Goal: Task Accomplishment & Management: Use online tool/utility

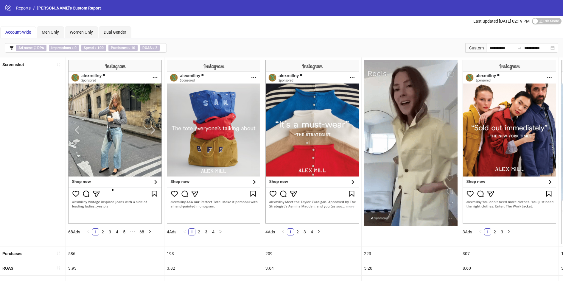
scroll to position [32, 0]
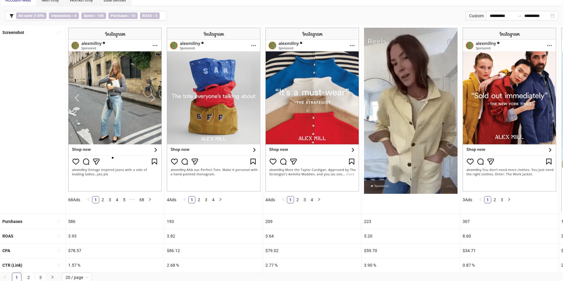
click at [151, 99] on img at bounding box center [115, 110] width 94 height 164
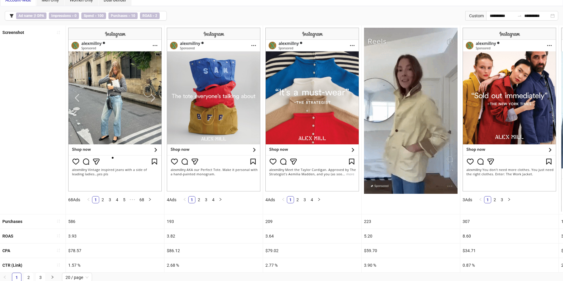
click at [154, 94] on img at bounding box center [115, 110] width 94 height 164
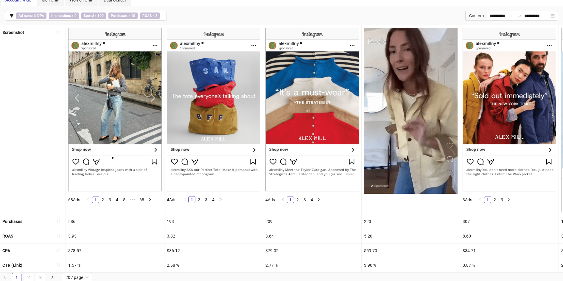
click at [154, 99] on img at bounding box center [115, 110] width 94 height 164
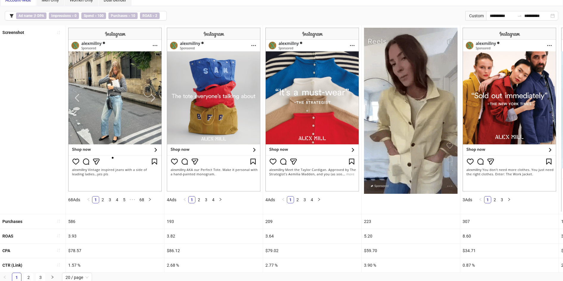
click at [152, 99] on img at bounding box center [115, 110] width 94 height 164
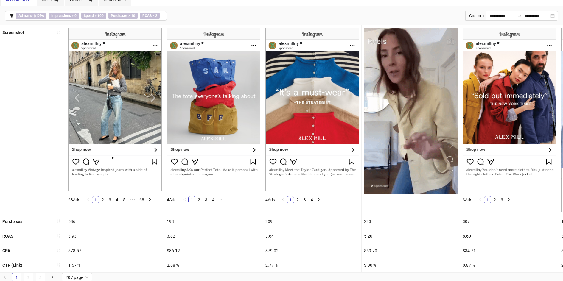
scroll to position [0, 0]
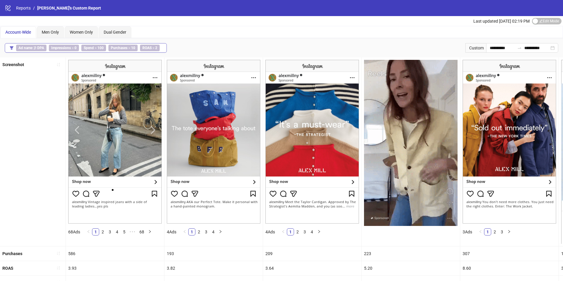
click at [164, 48] on button "Ad name ∌ DPA Impressions > 0 Spend > 100 Purchases > 10 ROAS > 2" at bounding box center [86, 48] width 162 height 10
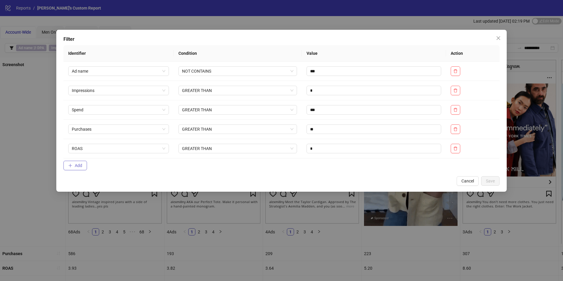
click at [80, 165] on span "Add" at bounding box center [78, 165] width 7 height 5
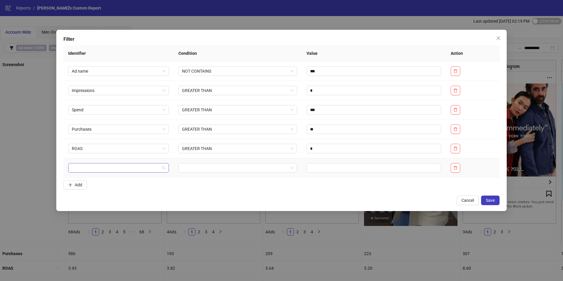
click at [92, 166] on input "search" at bounding box center [116, 167] width 88 height 9
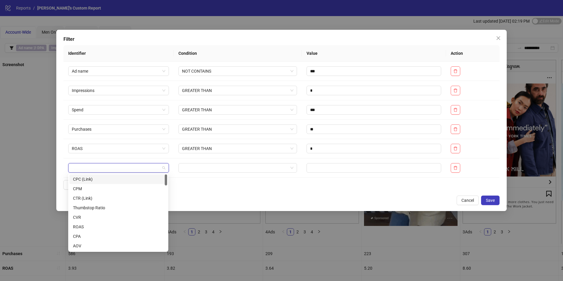
click at [218, 196] on div "Cancel Save" at bounding box center [281, 201] width 436 height 10
click at [147, 172] on input "search" at bounding box center [116, 167] width 88 height 9
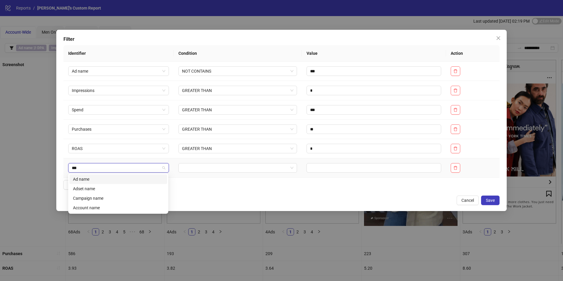
type input "****"
click at [130, 179] on div "Ad name" at bounding box center [118, 179] width 91 height 7
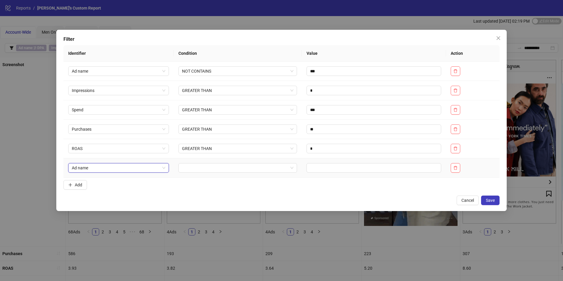
click at [213, 161] on td at bounding box center [238, 167] width 128 height 19
click at [206, 168] on input "search" at bounding box center [235, 167] width 106 height 9
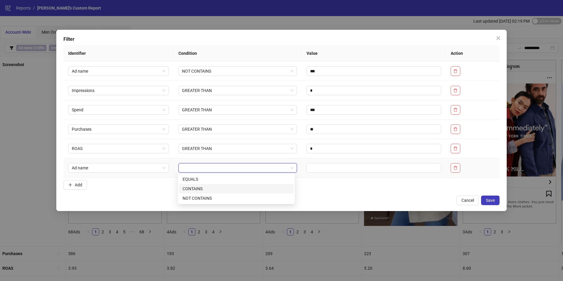
click at [207, 188] on div "CONTAINS" at bounding box center [236, 189] width 107 height 7
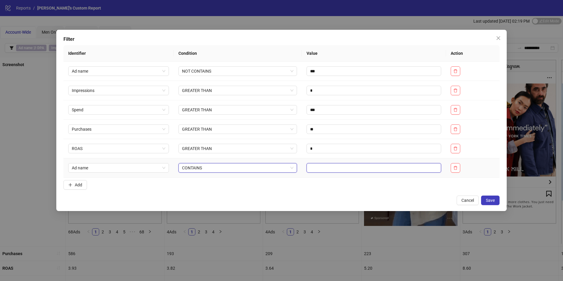
click at [336, 170] on input "text" at bounding box center [373, 168] width 135 height 10
type input "*****"
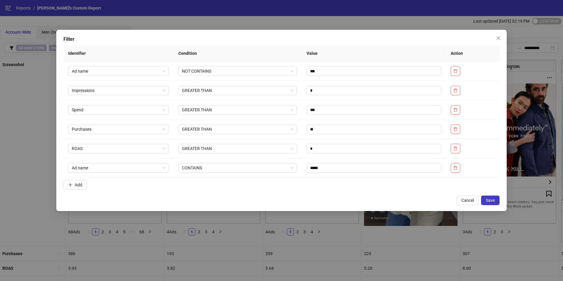
click at [345, 192] on div "Filter Identifier Condition Value Action Ad name NOT CONTAINS *** Impressions G…" at bounding box center [281, 120] width 450 height 181
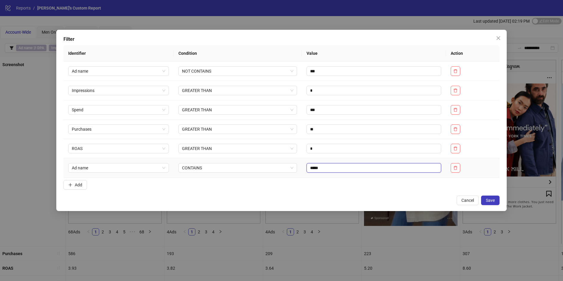
click at [314, 170] on input "*****" at bounding box center [373, 168] width 135 height 10
click at [332, 167] on input "*****" at bounding box center [373, 168] width 135 height 10
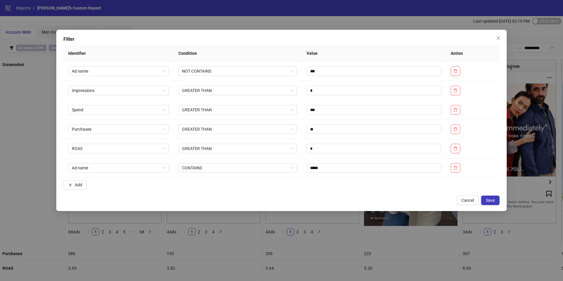
click at [337, 193] on div "Filter Identifier Condition Value Action Ad name NOT CONTAINS *** Impressions G…" at bounding box center [281, 120] width 450 height 181
click at [215, 168] on span "CONTAINS" at bounding box center [237, 167] width 111 height 9
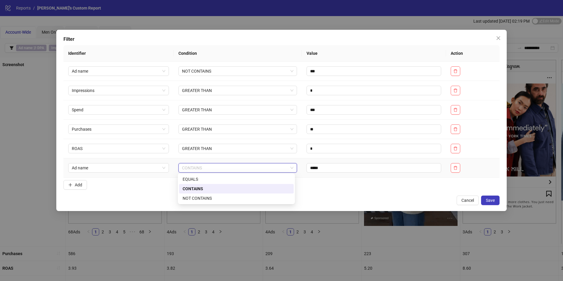
click at [215, 168] on span "CONTAINS" at bounding box center [237, 167] width 111 height 9
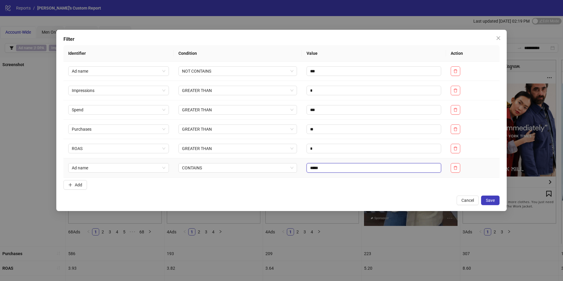
click at [358, 166] on input "*****" at bounding box center [373, 168] width 135 height 10
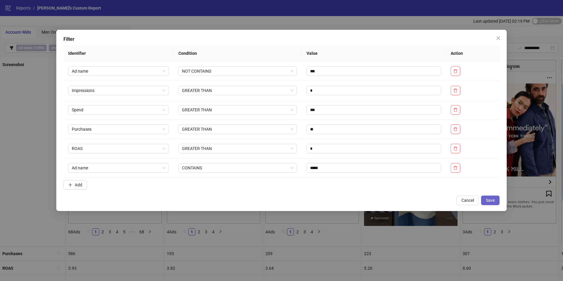
click at [493, 201] on span "Save" at bounding box center [490, 200] width 9 height 5
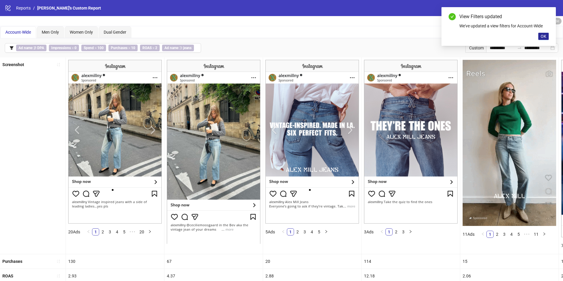
click at [546, 36] on span "OK" at bounding box center [543, 36] width 6 height 5
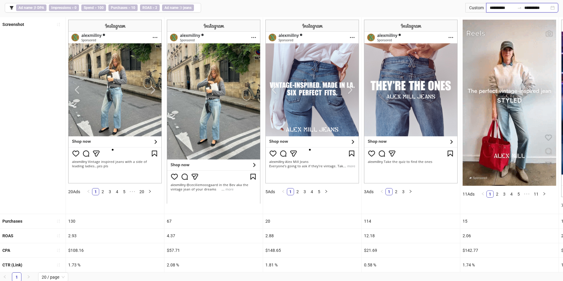
click at [498, 9] on input "**********" at bounding box center [502, 7] width 25 height 7
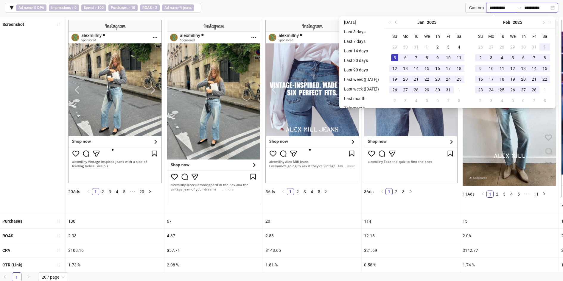
type input "**********"
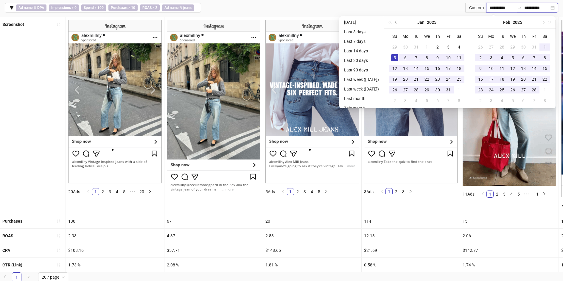
type input "**********"
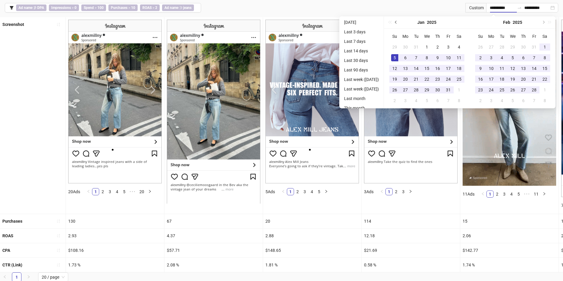
click at [396, 22] on button "Previous month (PageUp)" at bounding box center [396, 22] width 7 height 12
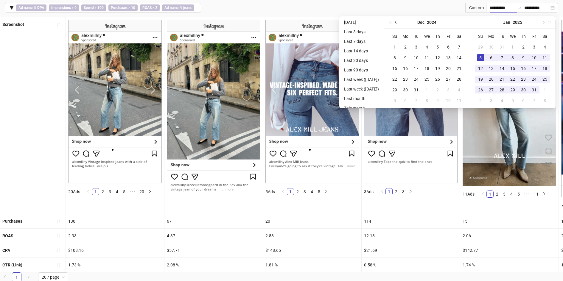
click at [398, 22] on span "Previous month (PageUp)" at bounding box center [396, 22] width 3 height 3
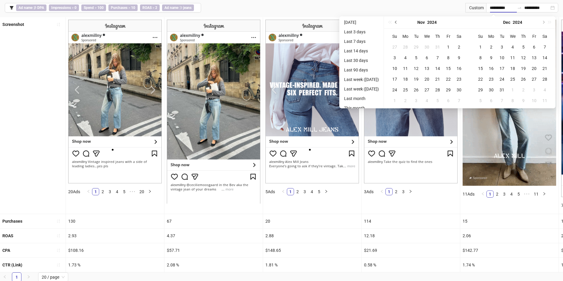
click at [398, 22] on span "Previous month (PageUp)" at bounding box center [396, 22] width 3 height 3
click at [398, 22] on div "[DATE]" at bounding box center [427, 22] width 86 height 12
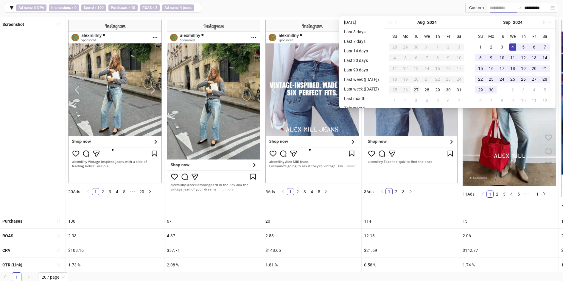
type input "**********"
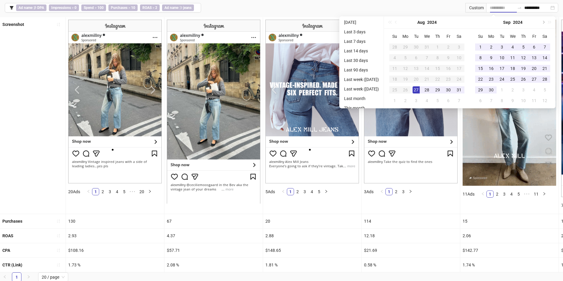
click at [419, 88] on div "27" at bounding box center [415, 89] width 7 height 7
click at [543, 9] on input "**********" at bounding box center [536, 7] width 25 height 7
click at [551, 9] on div "**********" at bounding box center [522, 8] width 72 height 10
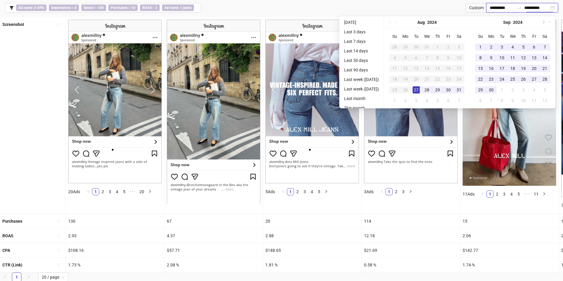
click at [529, 4] on input "**********" at bounding box center [536, 7] width 25 height 7
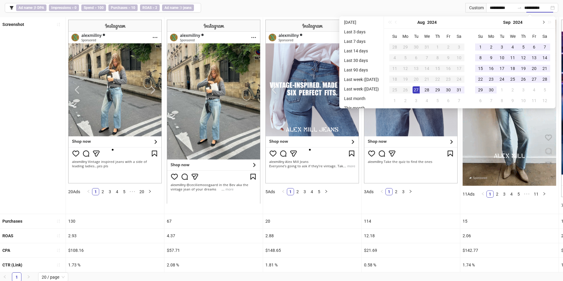
click at [546, 23] on button "Next month (PageDown)" at bounding box center [543, 22] width 7 height 12
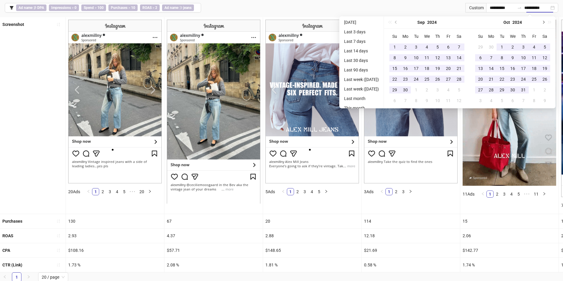
click at [546, 23] on button "Next month (PageDown)" at bounding box center [543, 22] width 7 height 12
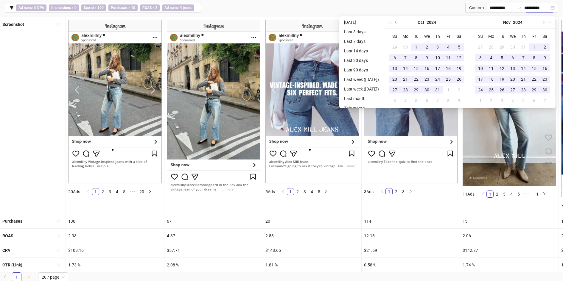
click at [553, 22] on div "[DATE]" at bounding box center [513, 22] width 86 height 12
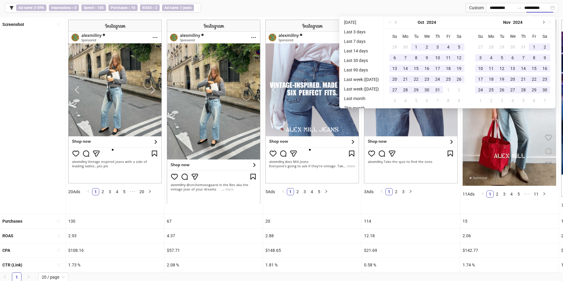
click at [544, 22] on span "Next month (PageDown)" at bounding box center [542, 22] width 3 height 3
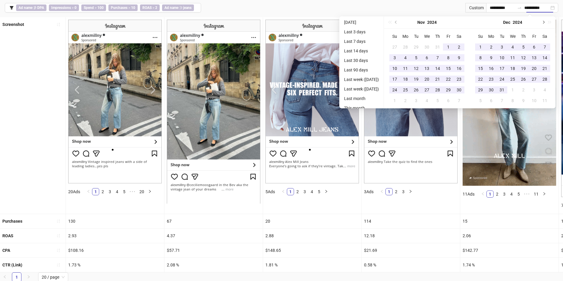
click at [544, 22] on span "Next month (PageDown)" at bounding box center [542, 22] width 3 height 3
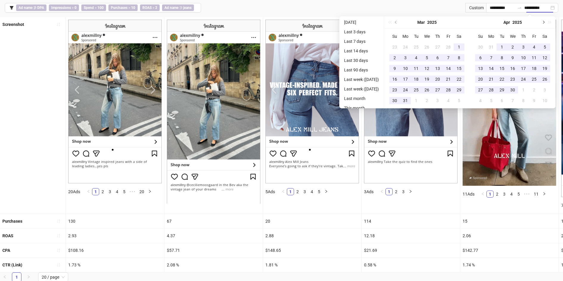
click at [544, 22] on span "Next month (PageDown)" at bounding box center [542, 22] width 3 height 3
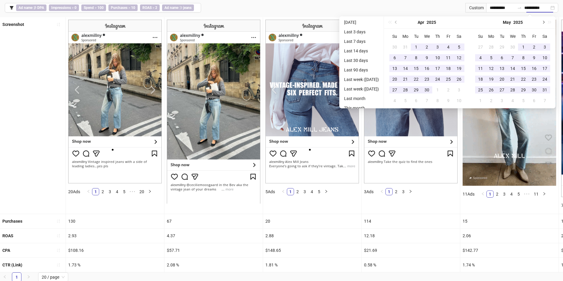
click at [544, 22] on span "Next month (PageDown)" at bounding box center [542, 22] width 3 height 3
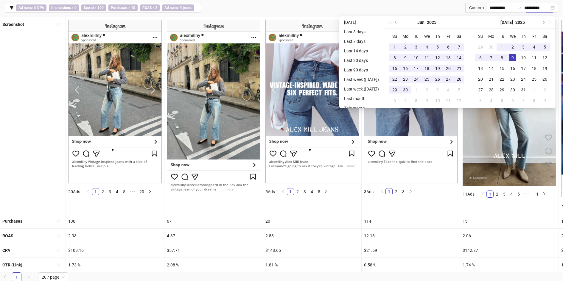
click at [544, 21] on span "Next month (PageDown)" at bounding box center [542, 22] width 3 height 3
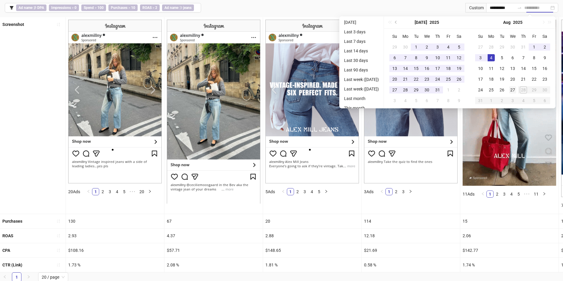
type input "**********"
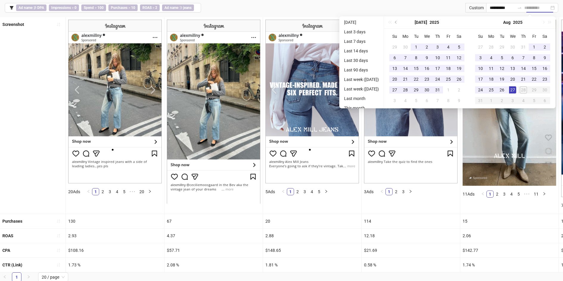
click at [514, 89] on div "27" at bounding box center [512, 89] width 7 height 7
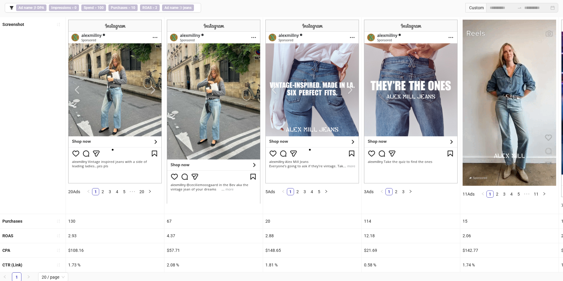
click at [428, 3] on div "**********" at bounding box center [281, 7] width 563 height 19
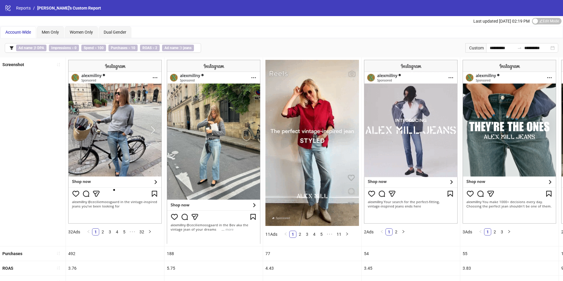
click at [471, 50] on div "Custom" at bounding box center [475, 48] width 21 height 10
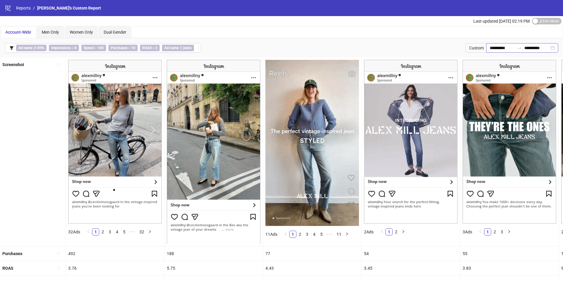
click at [486, 49] on div "**********" at bounding box center [522, 48] width 72 height 10
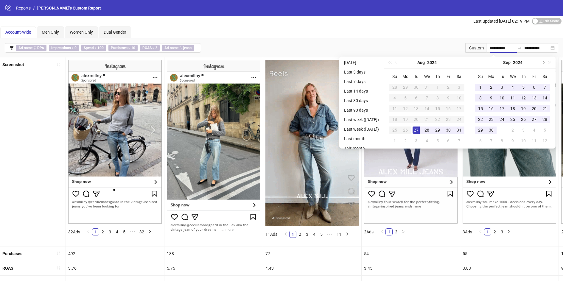
click at [439, 47] on div "**********" at bounding box center [281, 47] width 563 height 19
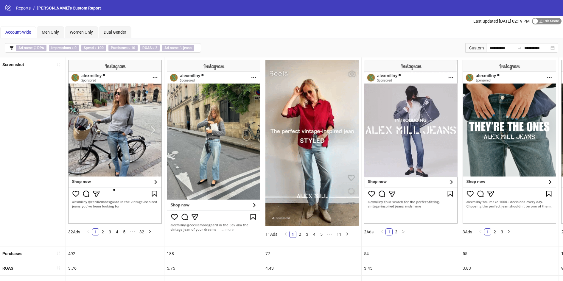
click at [537, 20] on span "Edit Mode Edit Mode" at bounding box center [546, 21] width 29 height 7
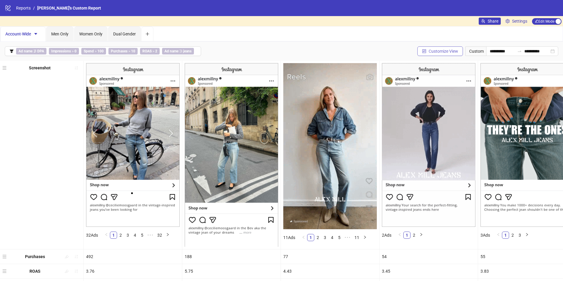
click at [431, 52] on span "Customize View" at bounding box center [443, 51] width 29 height 5
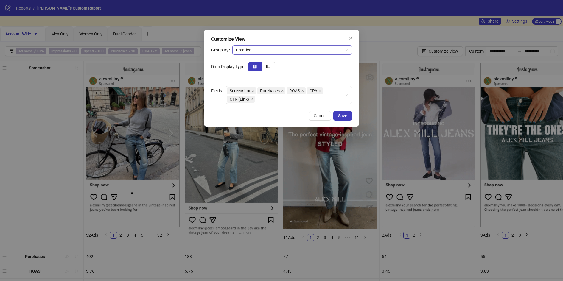
click at [251, 50] on span "Creative" at bounding box center [292, 50] width 112 height 9
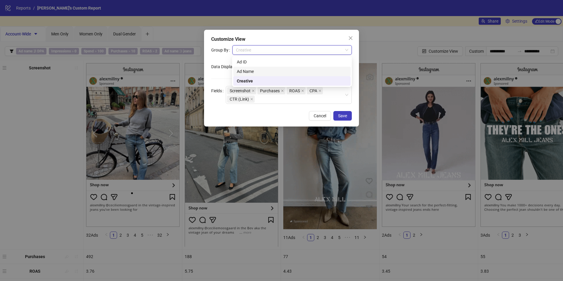
click at [248, 73] on div "Ad Name" at bounding box center [292, 71] width 110 height 7
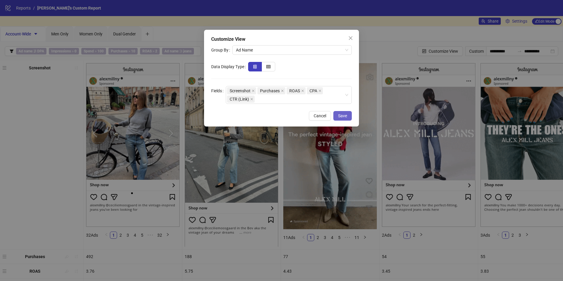
click at [345, 116] on span "Save" at bounding box center [342, 115] width 9 height 5
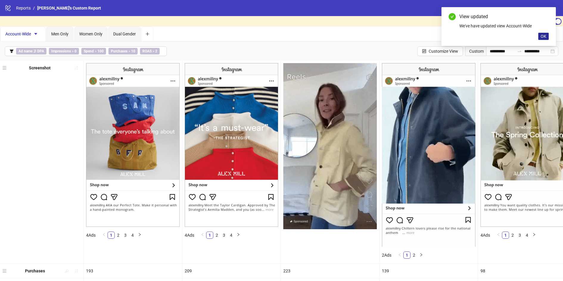
click at [543, 37] on span "OK" at bounding box center [543, 36] width 6 height 5
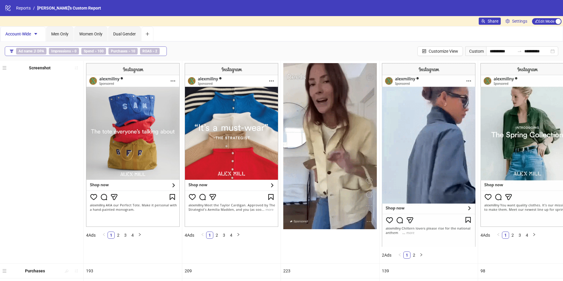
click at [163, 51] on button "Ad name ∌ DPA Impressions > 0 Spend > 100 Purchases > 10 ROAS > 2" at bounding box center [86, 51] width 162 height 10
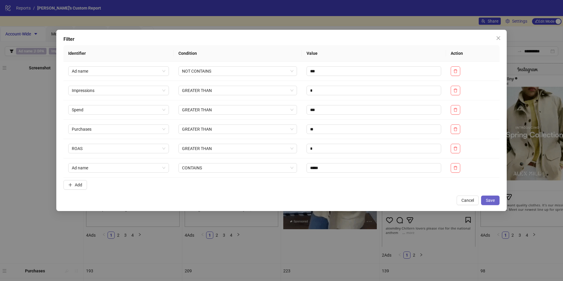
click at [491, 197] on button "Save" at bounding box center [490, 201] width 18 height 10
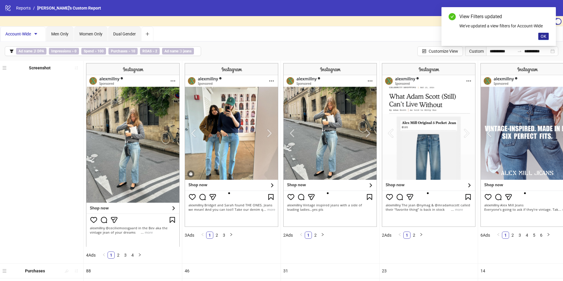
click at [542, 37] on span "OK" at bounding box center [543, 36] width 6 height 5
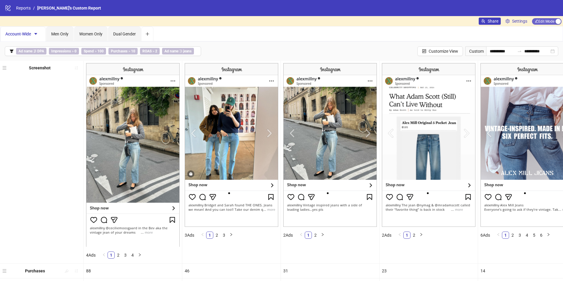
click at [556, 21] on div "button" at bounding box center [557, 21] width 5 height 5
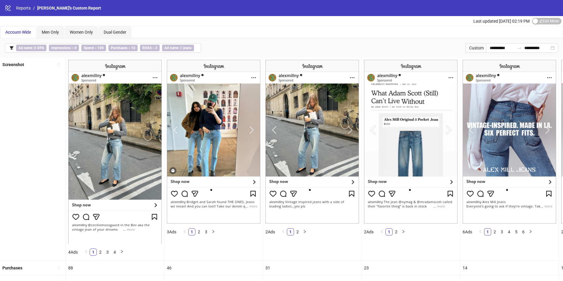
click at [386, 53] on div "**********" at bounding box center [281, 47] width 563 height 19
click at [197, 46] on button "Ad name ∌ DPA Impressions > 0 Spend > 100 Purchases > 10 ROAS > 2 Ad name ∋ jea…" at bounding box center [103, 48] width 196 height 10
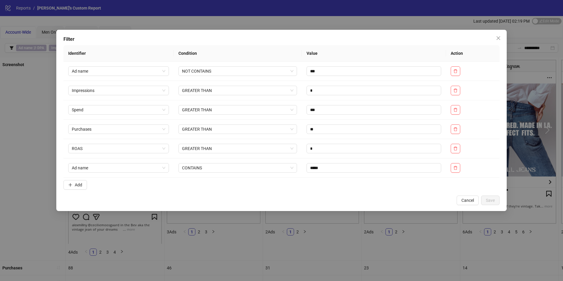
click at [290, 18] on div "Filter Identifier Condition Value Action Ad name NOT CONTAINS *** Impressions G…" at bounding box center [281, 140] width 563 height 281
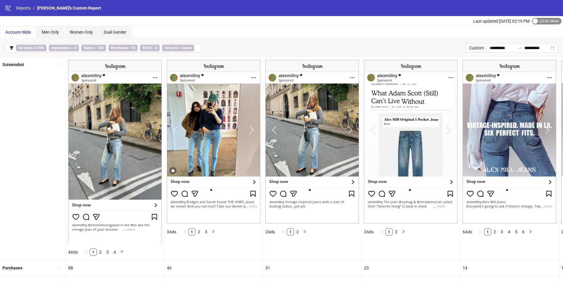
click at [536, 18] on span "Edit Mode Edit Mode" at bounding box center [546, 21] width 29 height 7
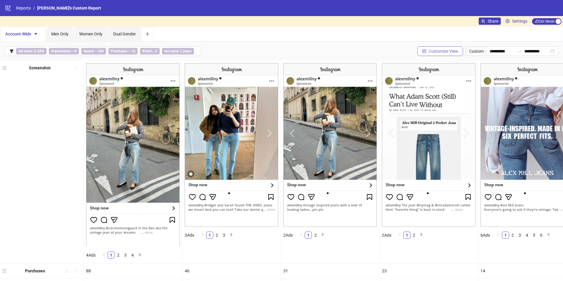
click at [433, 53] on button "Customize View" at bounding box center [440, 51] width 46 height 10
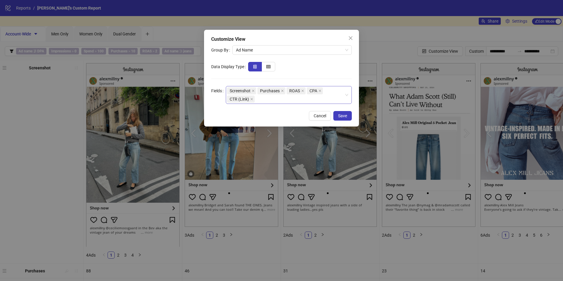
click at [283, 99] on div "Screenshot Purchases ROAS CPA CTR (Link)" at bounding box center [285, 95] width 117 height 17
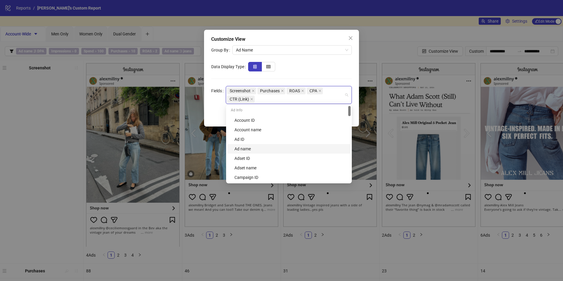
click at [242, 150] on div "Ad name" at bounding box center [290, 149] width 113 height 7
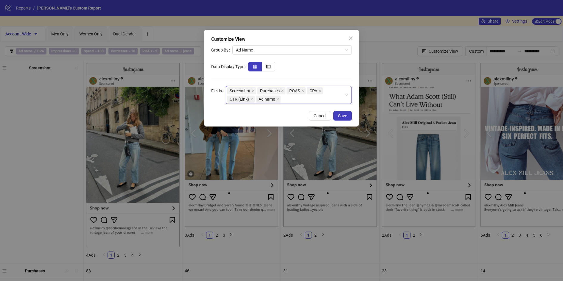
drag, startPoint x: 264, startPoint y: 97, endPoint x: 242, endPoint y: 95, distance: 21.5
click at [242, 94] on div "Screenshot Purchases ROAS CPA CTR (Link) Ad name" at bounding box center [285, 95] width 117 height 17
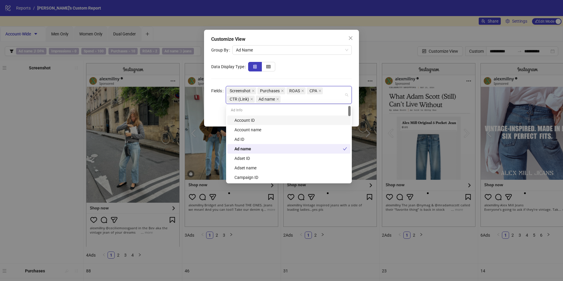
drag, startPoint x: 263, startPoint y: 100, endPoint x: 234, endPoint y: 93, distance: 29.8
click at [234, 93] on div "Screenshot Purchases ROAS CPA CTR (Link) Ad name" at bounding box center [285, 95] width 117 height 17
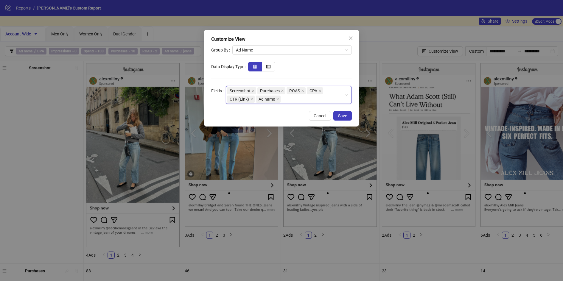
drag, startPoint x: 269, startPoint y: 99, endPoint x: 255, endPoint y: 94, distance: 14.5
click at [255, 94] on div "Screenshot Purchases ROAS CPA CTR (Link) Ad name" at bounding box center [285, 95] width 117 height 17
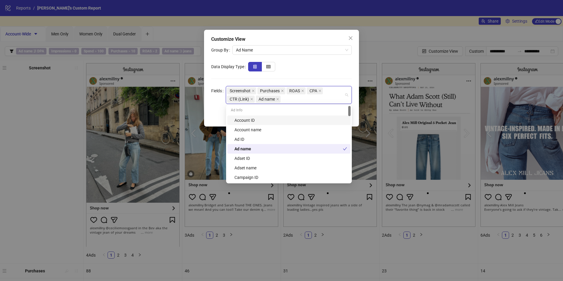
drag, startPoint x: 265, startPoint y: 100, endPoint x: 258, endPoint y: 90, distance: 13.1
click at [258, 90] on div "Screenshot Purchases ROAS CPA CTR (Link) Ad name" at bounding box center [285, 95] width 117 height 17
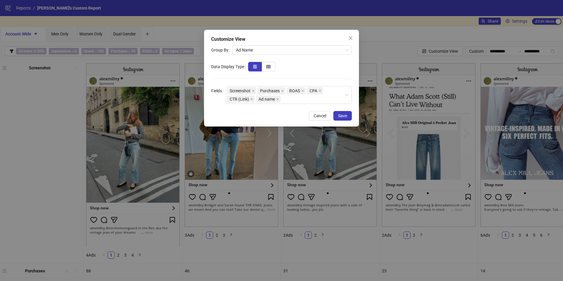
click at [221, 101] on div "Fields" at bounding box center [218, 95] width 15 height 18
click at [342, 117] on span "Save" at bounding box center [342, 115] width 9 height 5
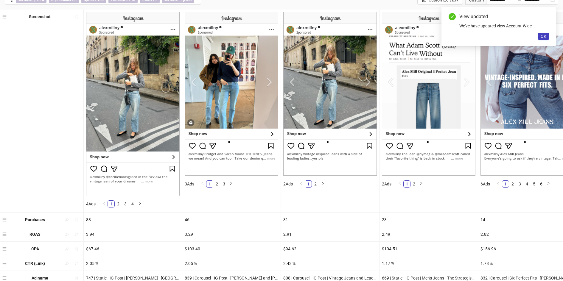
scroll to position [64, 0]
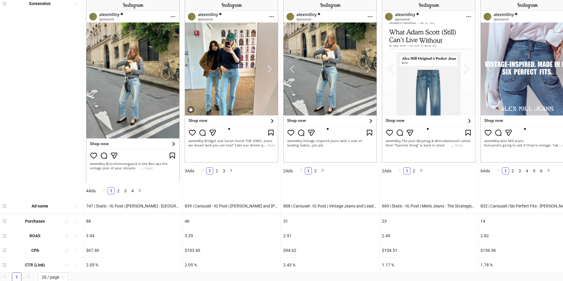
drag, startPoint x: 4, startPoint y: 264, endPoint x: 0, endPoint y: 207, distance: 57.0
click at [0, 207] on div "Screenshot 4 Ads 1 2 3 4 3 Ads 1 2 3 2 Ads 1 2 2 Ads 1 2 6 Ads 1 2 3 4 5 6 Purc…" at bounding box center [281, 134] width 563 height 276
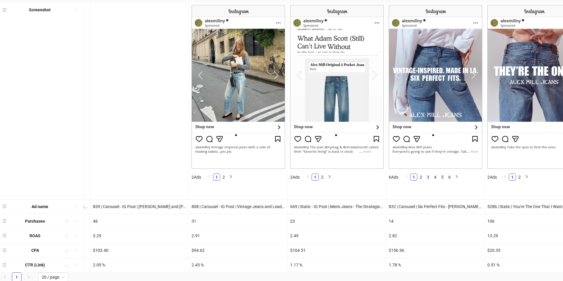
scroll to position [0, 0]
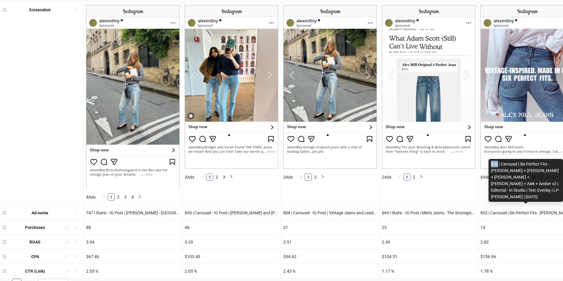
drag, startPoint x: 498, startPoint y: 170, endPoint x: 490, endPoint y: 170, distance: 7.1
click at [490, 170] on div "832 | Carousel | Six Perfect Fits - [PERSON_NAME] + [PERSON_NAME] + [PERSON_NAM…" at bounding box center [525, 180] width 74 height 43
copy div "832"
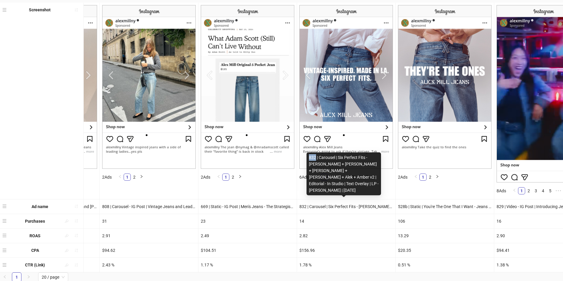
scroll to position [0, 166]
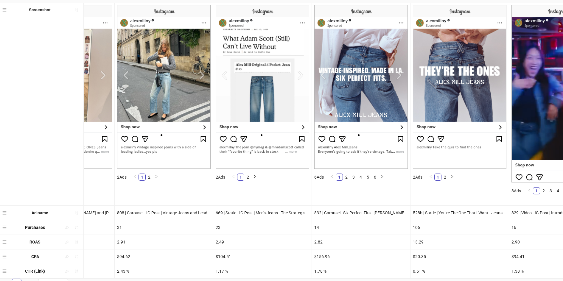
click at [292, 151] on img at bounding box center [263, 87] width 94 height 164
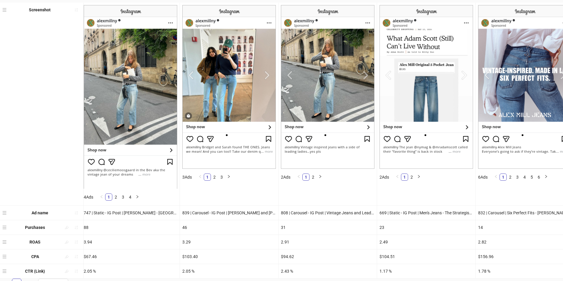
scroll to position [0, 0]
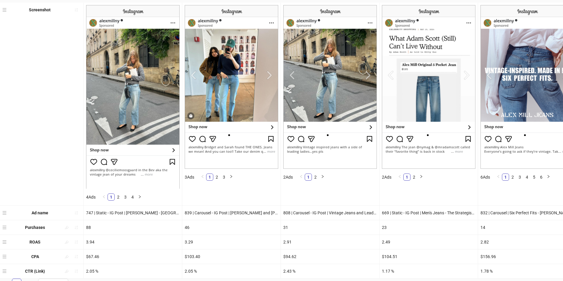
click at [272, 78] on img at bounding box center [232, 87] width 94 height 164
click at [269, 151] on img at bounding box center [232, 87] width 94 height 164
click at [148, 177] on img at bounding box center [133, 97] width 94 height 184
click at [369, 70] on img at bounding box center [330, 87] width 94 height 164
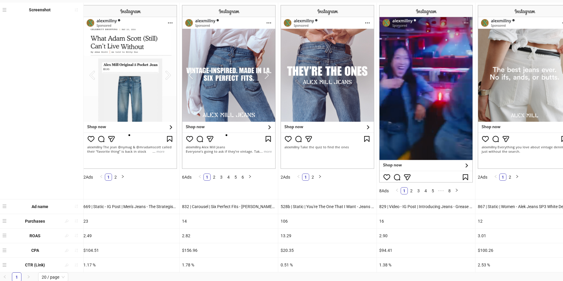
scroll to position [0, 308]
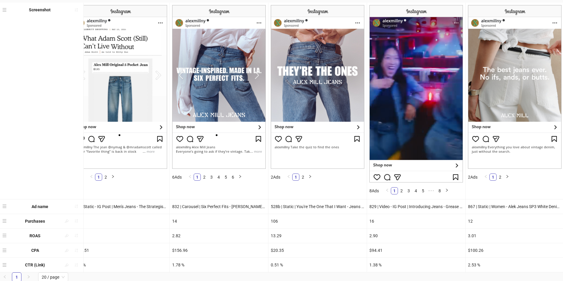
click at [257, 73] on img at bounding box center [219, 87] width 94 height 164
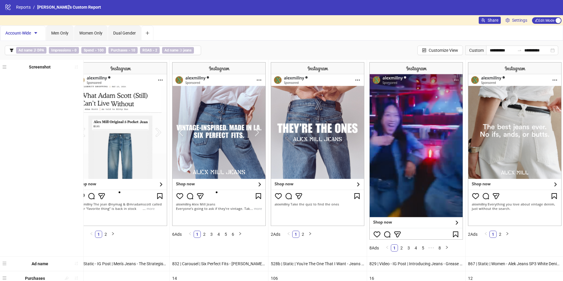
scroll to position [0, 0]
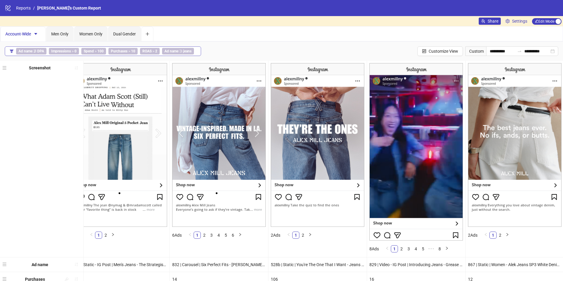
click at [196, 50] on button "Ad name ∌ DPA Impressions > 0 Spend > 100 Purchases > 10 ROAS > 2 Ad name ∋ jea…" at bounding box center [103, 51] width 196 height 10
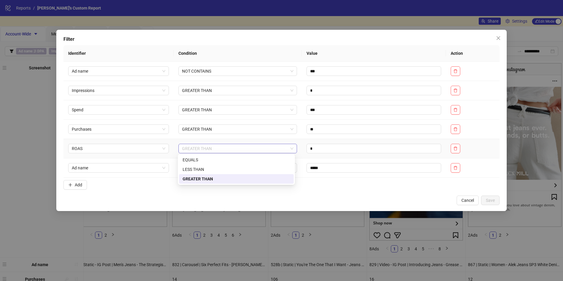
click at [270, 145] on span "GREATER THAN" at bounding box center [237, 148] width 111 height 9
click at [232, 169] on div "LESS THAN" at bounding box center [236, 169] width 107 height 7
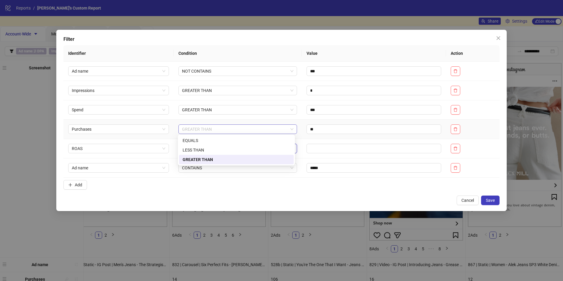
click at [245, 131] on span "GREATER THAN" at bounding box center [237, 129] width 111 height 9
click at [228, 151] on div "LESS THAN" at bounding box center [236, 150] width 107 height 7
click at [237, 108] on span "GREATER THAN" at bounding box center [237, 109] width 111 height 9
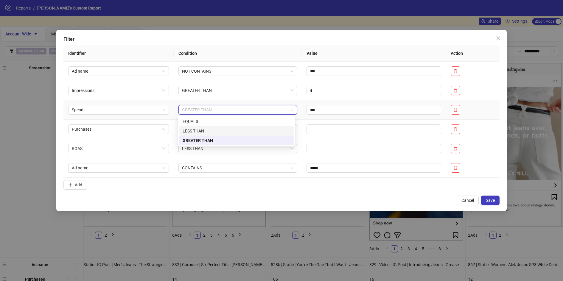
click at [225, 134] on div "LESS THAN" at bounding box center [236, 131] width 107 height 7
click at [225, 134] on td "LESS THAN" at bounding box center [238, 129] width 128 height 19
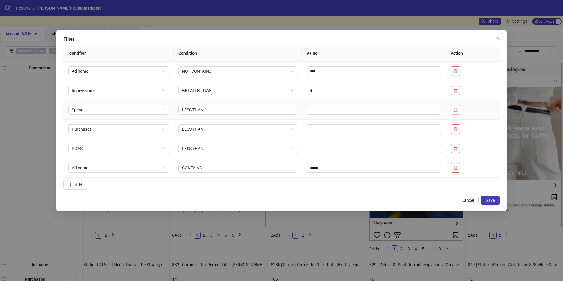
click at [457, 110] on icon "delete" at bounding box center [456, 110] width 4 height 4
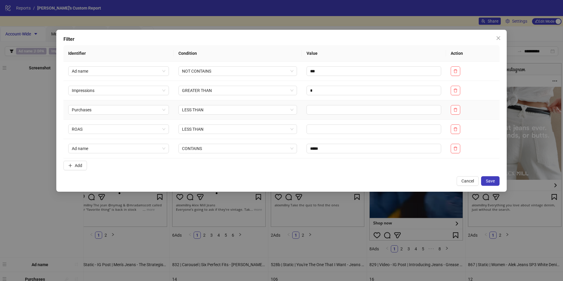
click at [457, 110] on icon "delete" at bounding box center [456, 110] width 4 height 4
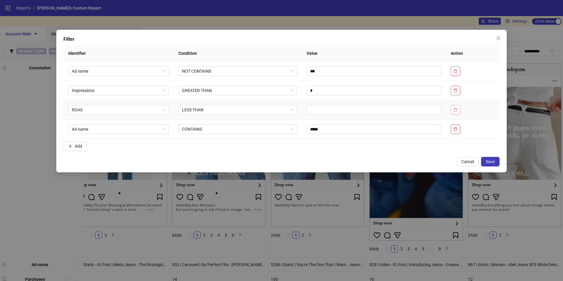
click at [456, 110] on icon "delete" at bounding box center [455, 110] width 4 height 4
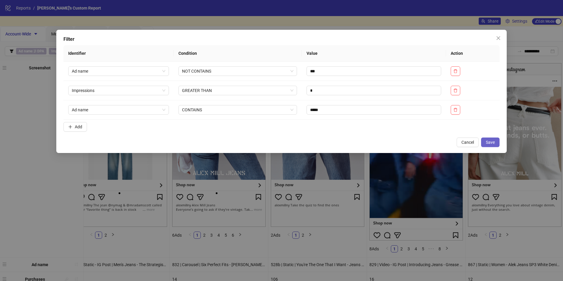
click at [493, 141] on span "Save" at bounding box center [490, 142] width 9 height 5
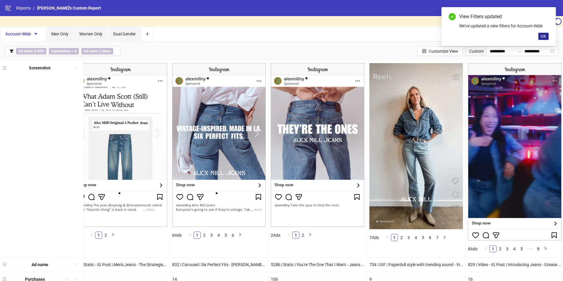
click at [544, 36] on span "OK" at bounding box center [543, 36] width 6 height 5
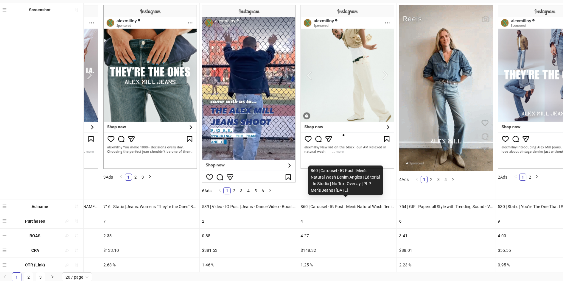
scroll to position [0, 1265]
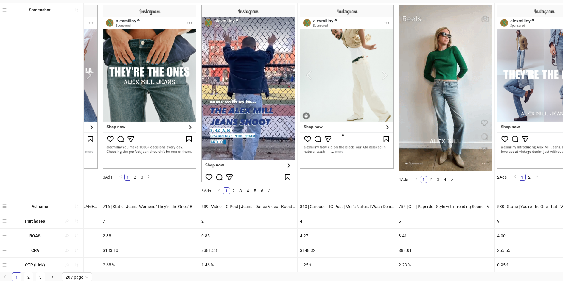
click at [384, 72] on img at bounding box center [347, 87] width 94 height 164
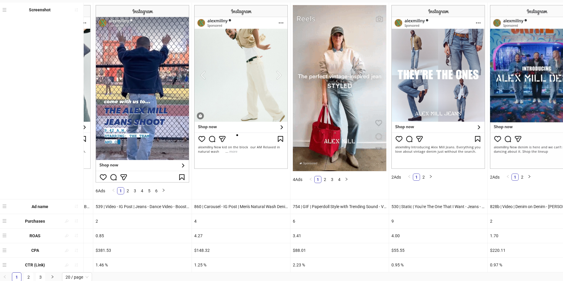
scroll to position [0, 1348]
